Goal: Transaction & Acquisition: Obtain resource

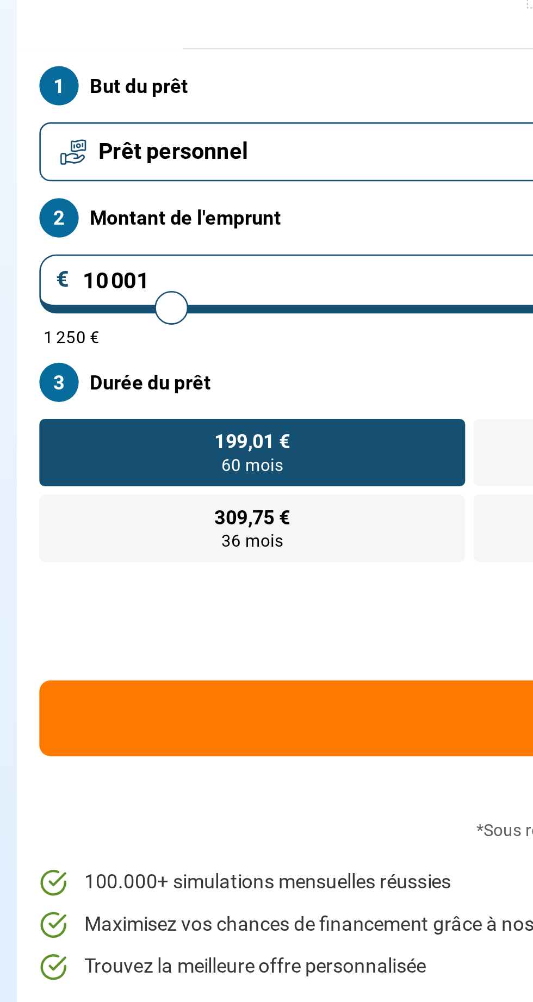
type input "3250"
type input "3 250"
radio input "true"
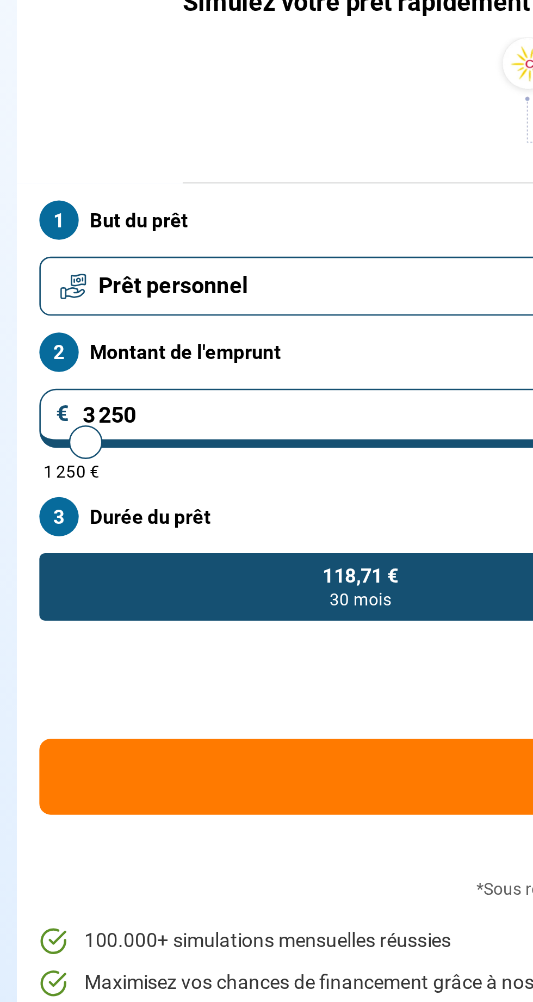
type input "3 000"
type input "3000"
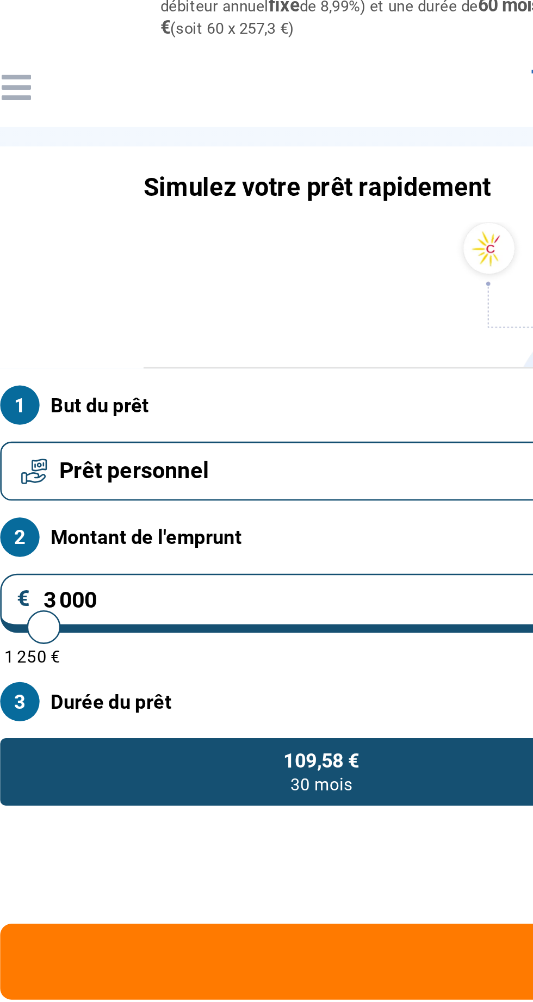
type input "6 750"
type input "6750"
radio input "false"
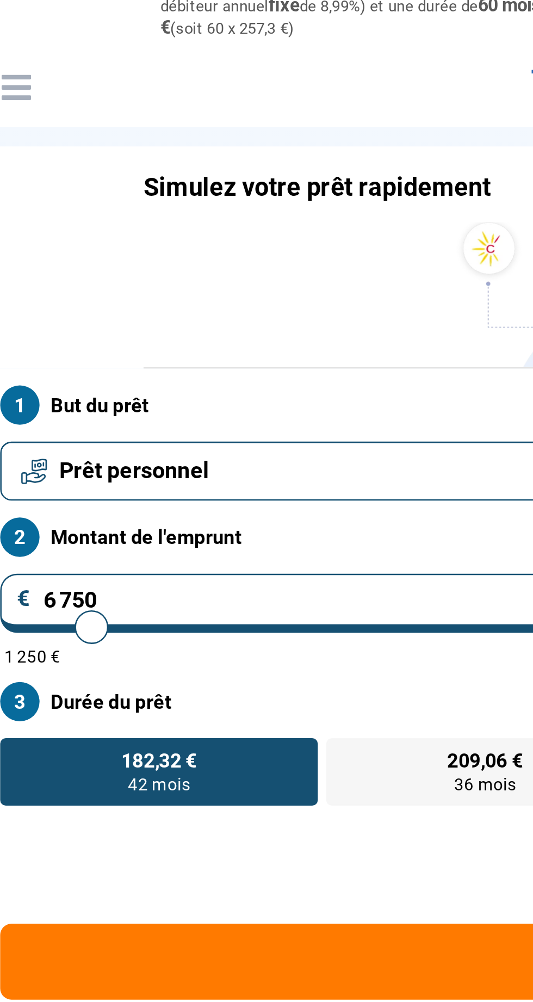
click at [35, 262] on input "6 750" at bounding box center [266, 258] width 503 height 23
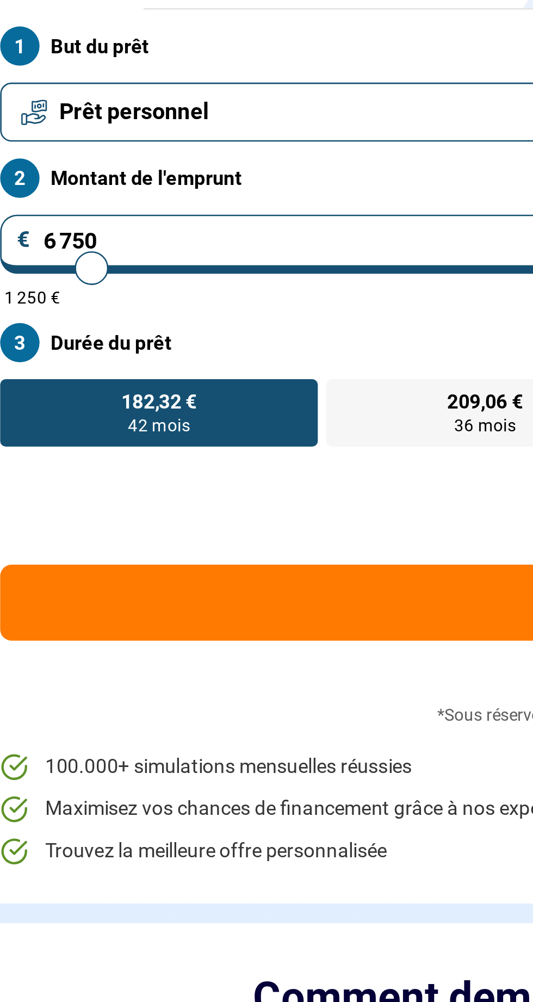
type input "750"
type input "1250"
type input "75"
type input "1250"
type input "7"
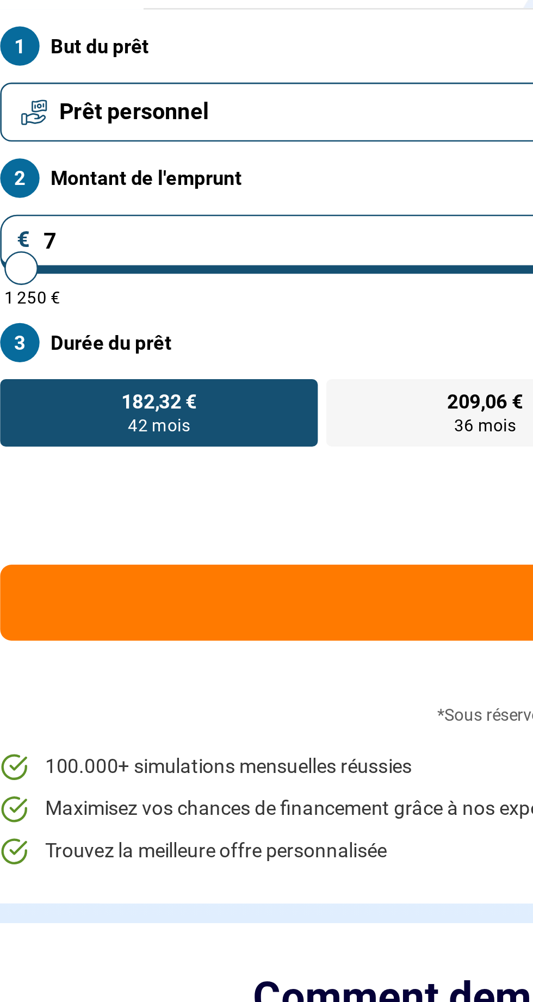
type input "1250"
type input "0"
type input "1250"
type input "4"
type input "1250"
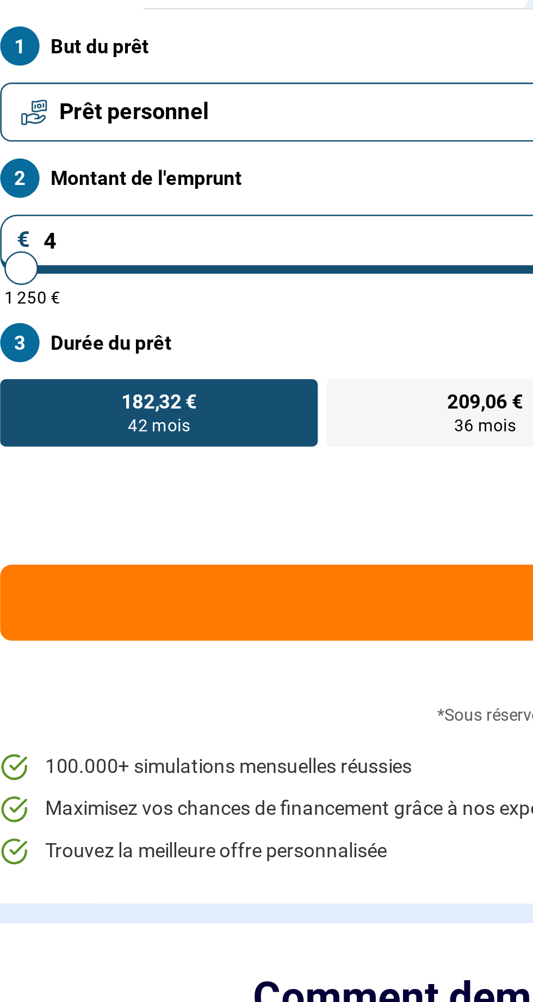
type input "40"
type input "1250"
type input "400"
type input "1250"
type input "4 000"
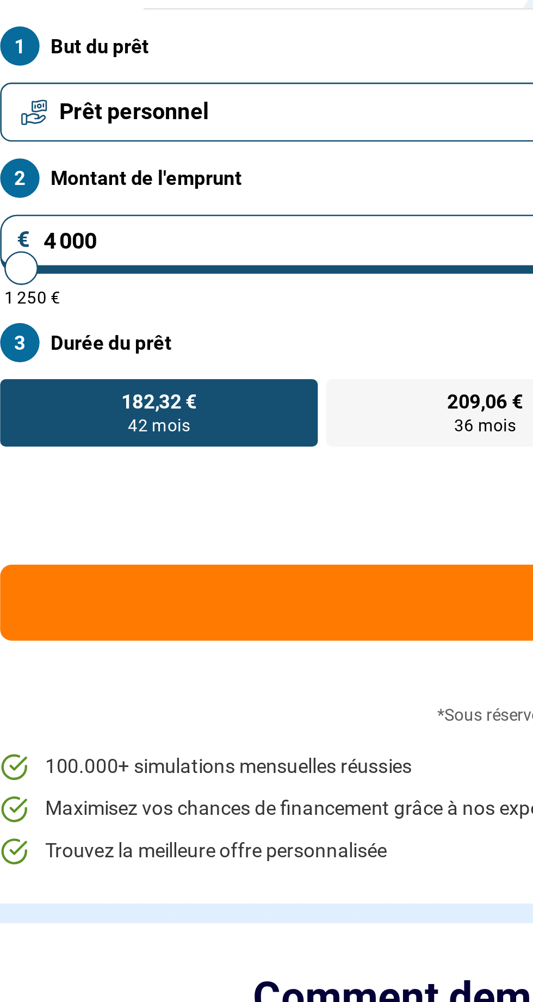
type input "4000"
radio input "true"
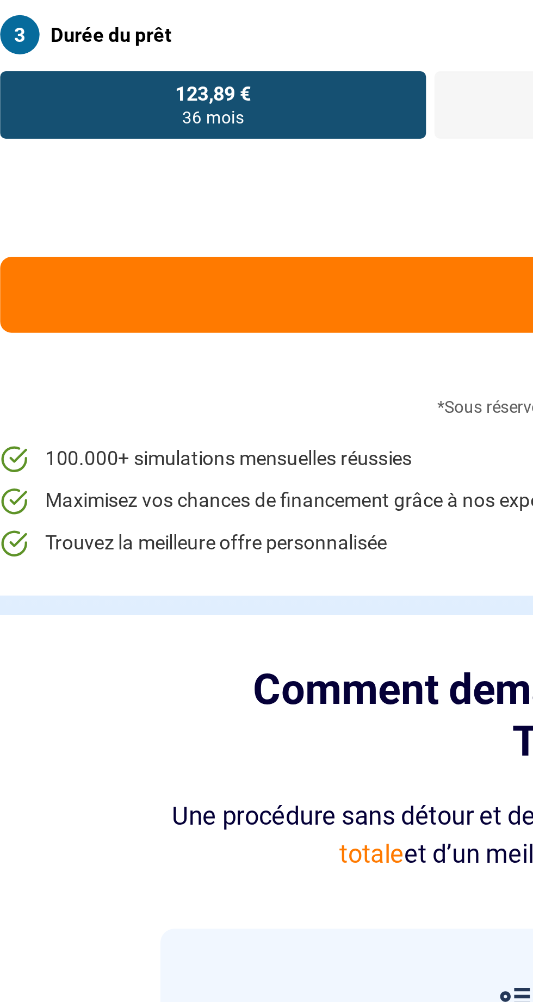
type input "4 000"
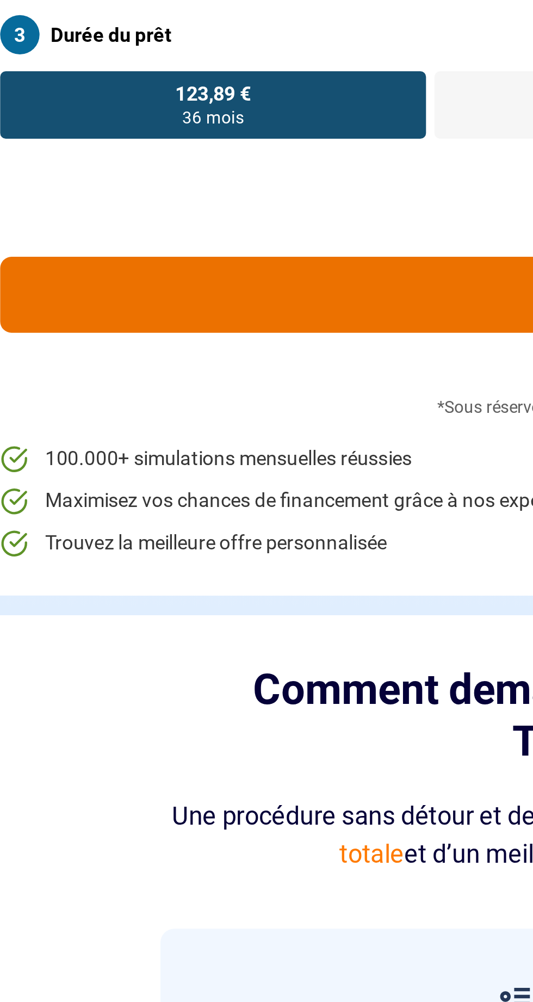
click at [176, 398] on button "Continuer" at bounding box center [266, 397] width 503 height 29
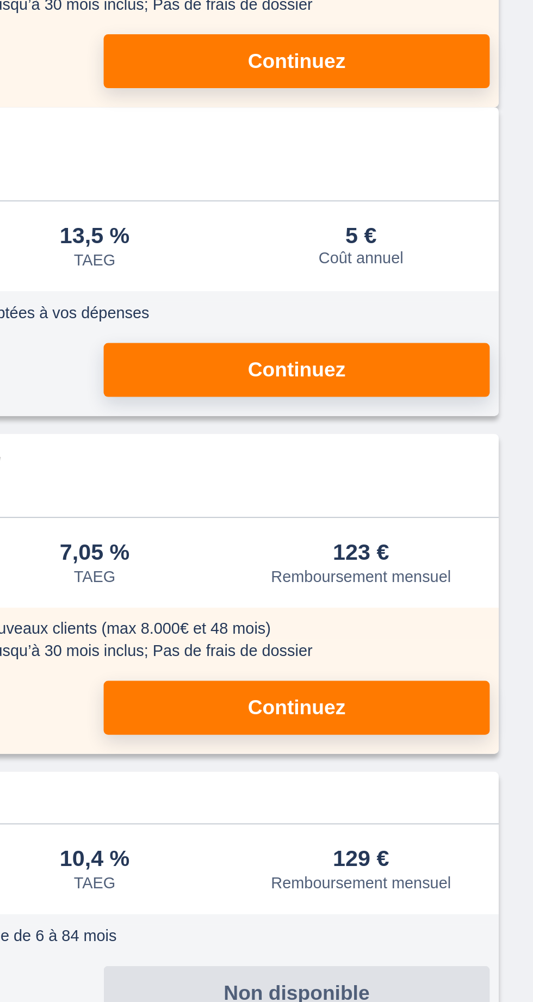
click at [391, 499] on div "Prêt personnel 'Confort Plus' Populaire" at bounding box center [267, 489] width 392 height 40
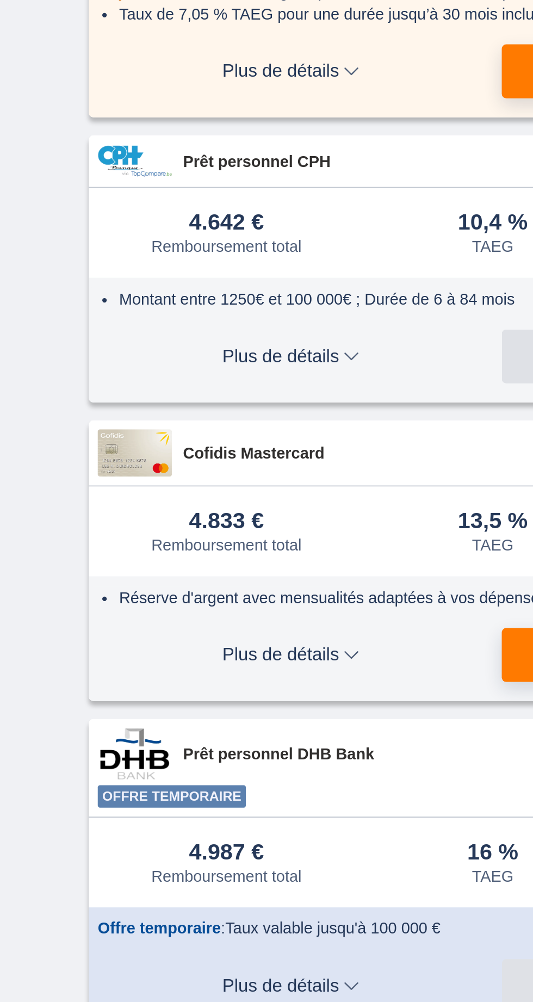
scroll to position [112, 0]
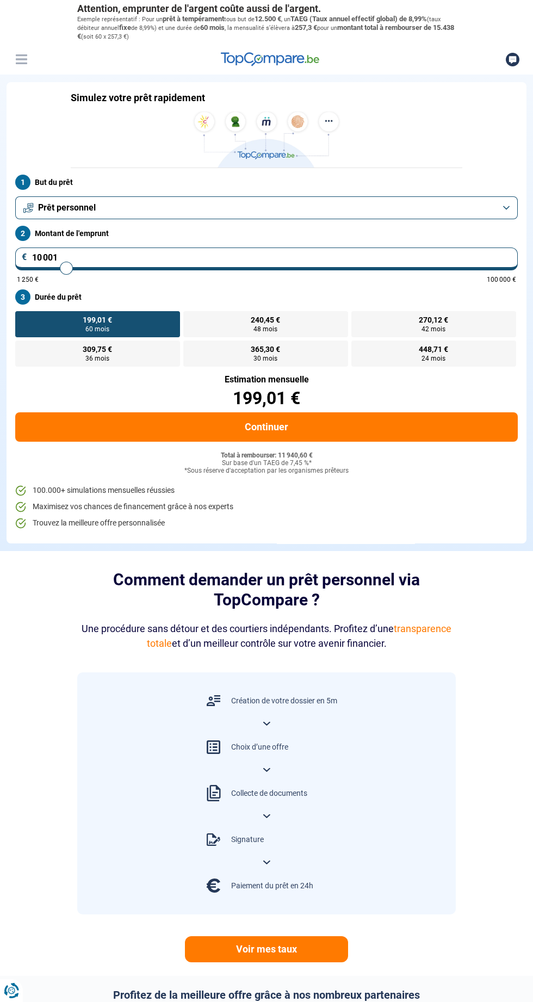
scroll to position [5, 0]
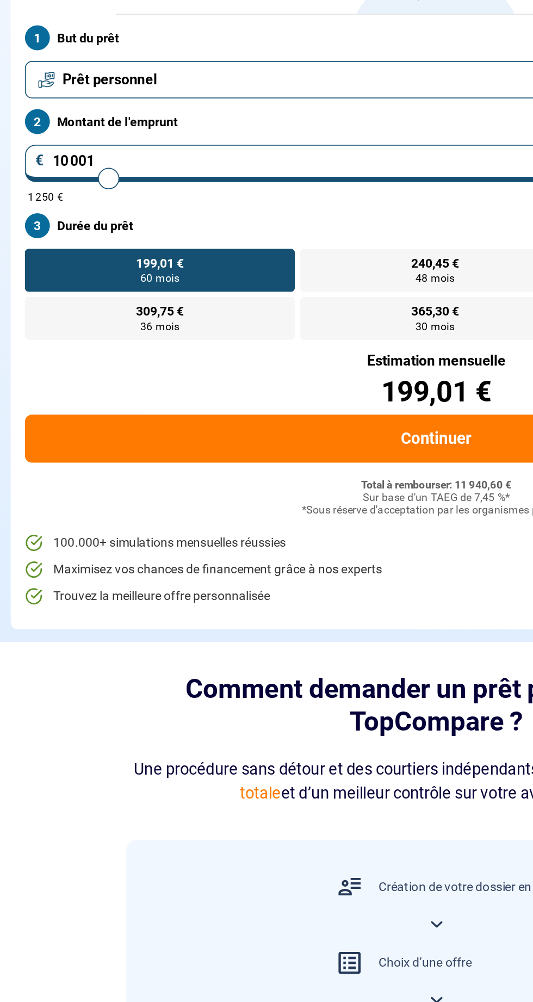
type input "4 250"
type input "4250"
radio input "true"
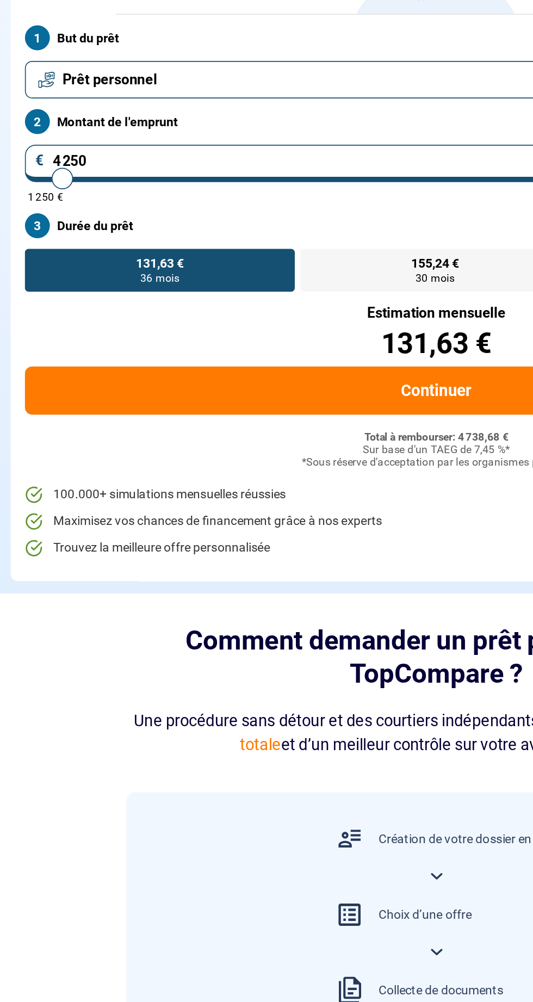
scroll to position [0, 0]
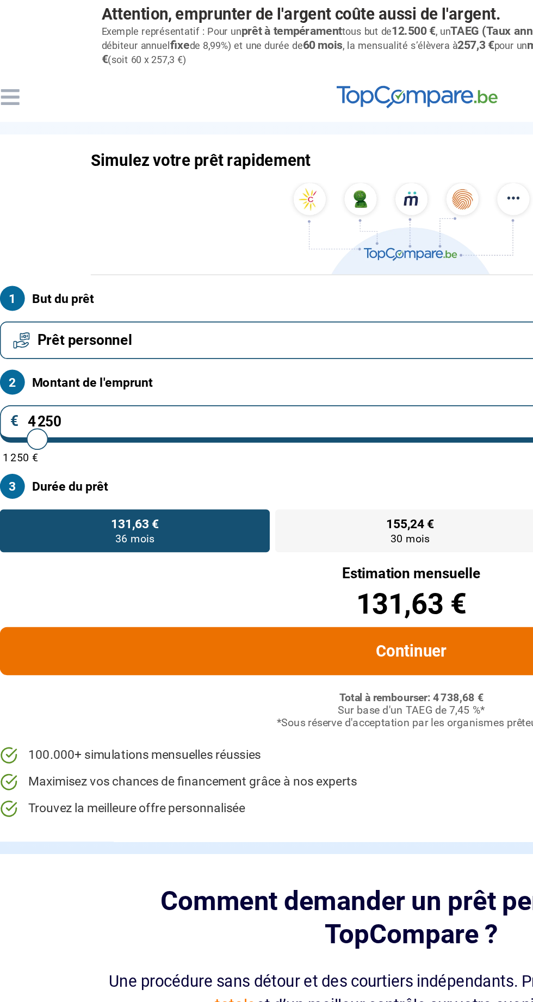
click at [257, 394] on button "Continuer" at bounding box center [266, 397] width 503 height 29
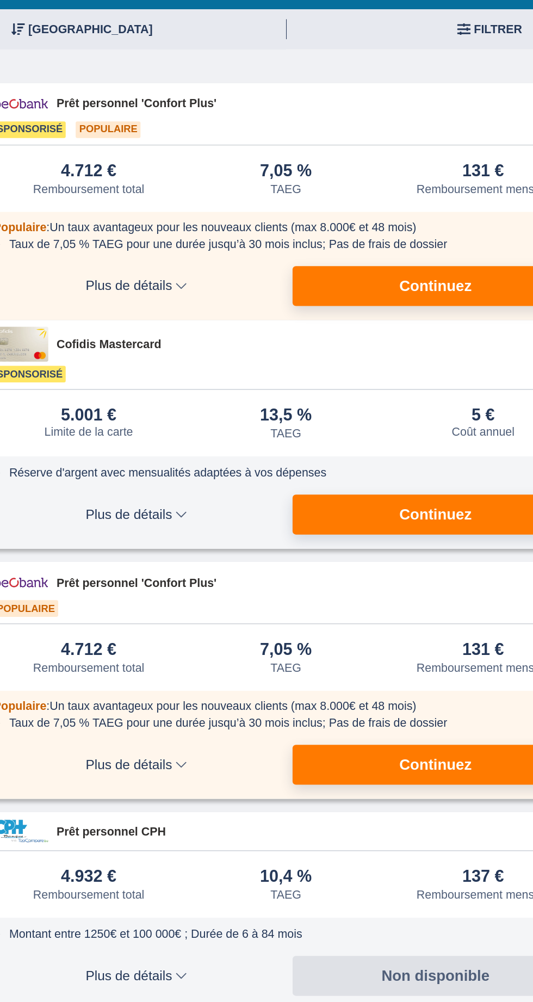
scroll to position [92, 0]
